Goal: Task Accomplishment & Management: Complete application form

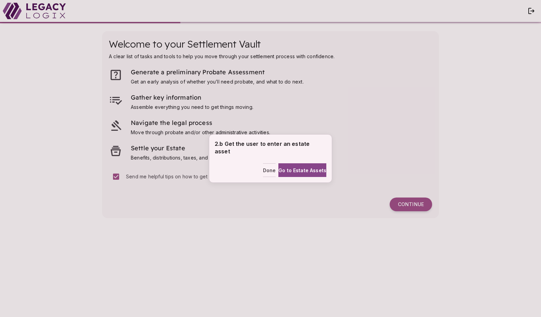
click at [407, 204] on div "2.b Get the user to enter an estate asset Done Go to Estate Assets" at bounding box center [270, 158] width 541 height 317
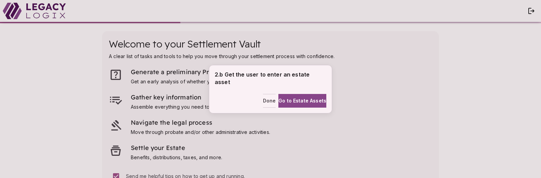
click at [459, 177] on div "2.b Get the user to enter an estate asset Done Go to Estate Assets" at bounding box center [270, 89] width 541 height 178
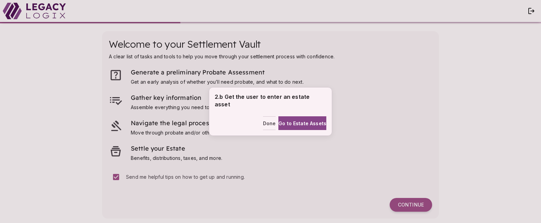
click at [419, 205] on div "2.b Get the user to enter an estate asset Done Go to Estate Assets" at bounding box center [270, 111] width 541 height 223
click at [263, 119] on span "Done" at bounding box center [269, 122] width 13 height 7
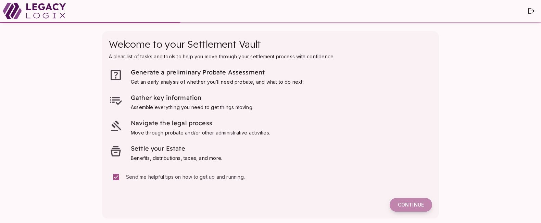
click at [409, 202] on span "Continue" at bounding box center [411, 204] width 26 height 6
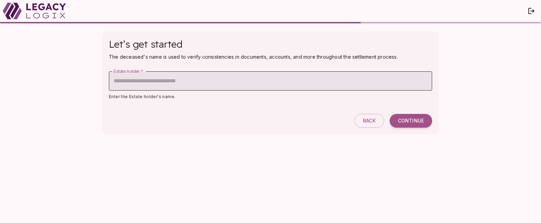
click at [296, 81] on input "Estate holder   *" at bounding box center [270, 80] width 323 height 19
type input "********"
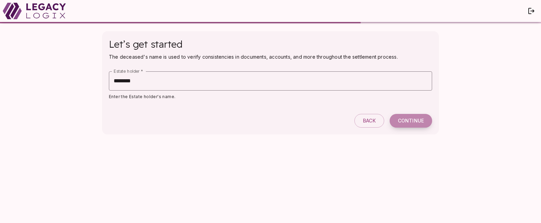
click at [410, 123] on span "Continue" at bounding box center [411, 120] width 26 height 6
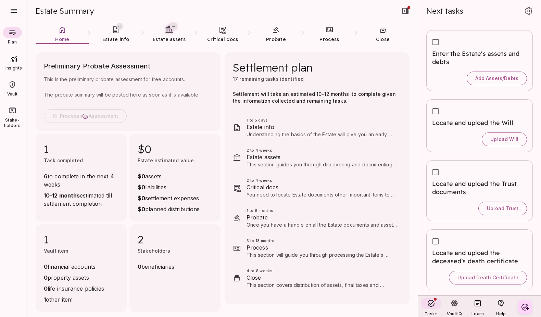
click at [11, 84] on icon at bounding box center [12, 84] width 8 height 8
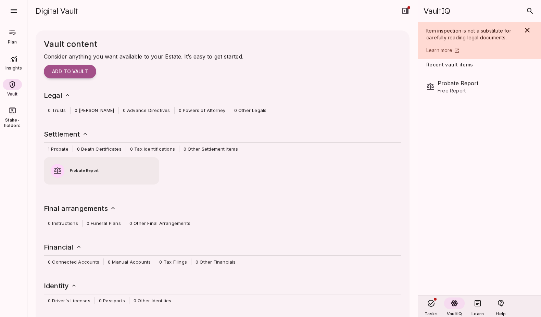
click at [91, 169] on span "Probate Report" at bounding box center [111, 171] width 83 height 6
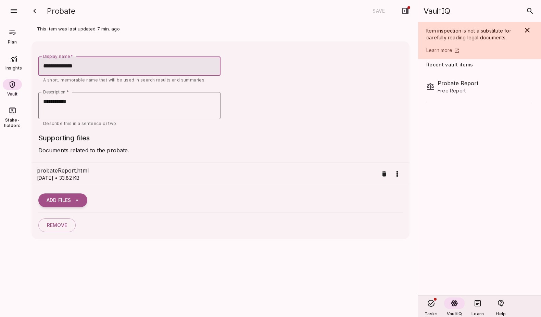
click at [13, 32] on icon at bounding box center [12, 32] width 7 height 5
